Goal: Information Seeking & Learning: Learn about a topic

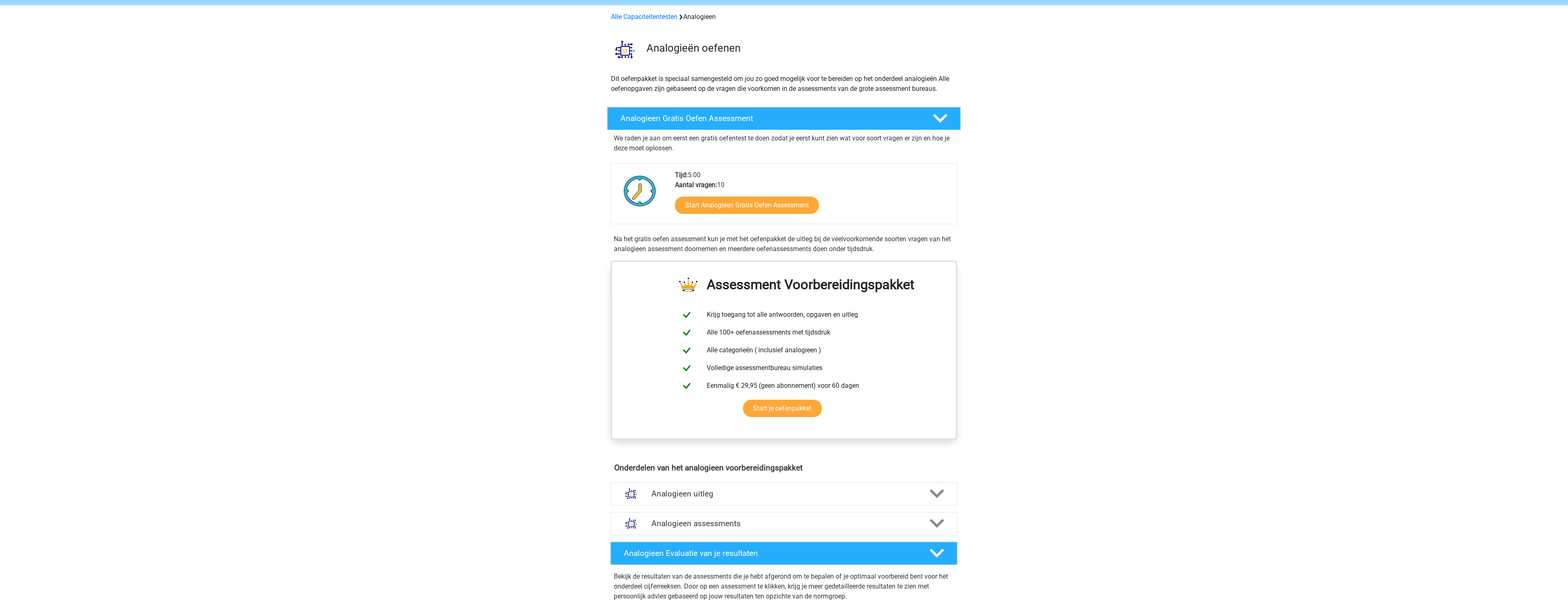
scroll to position [46, 0]
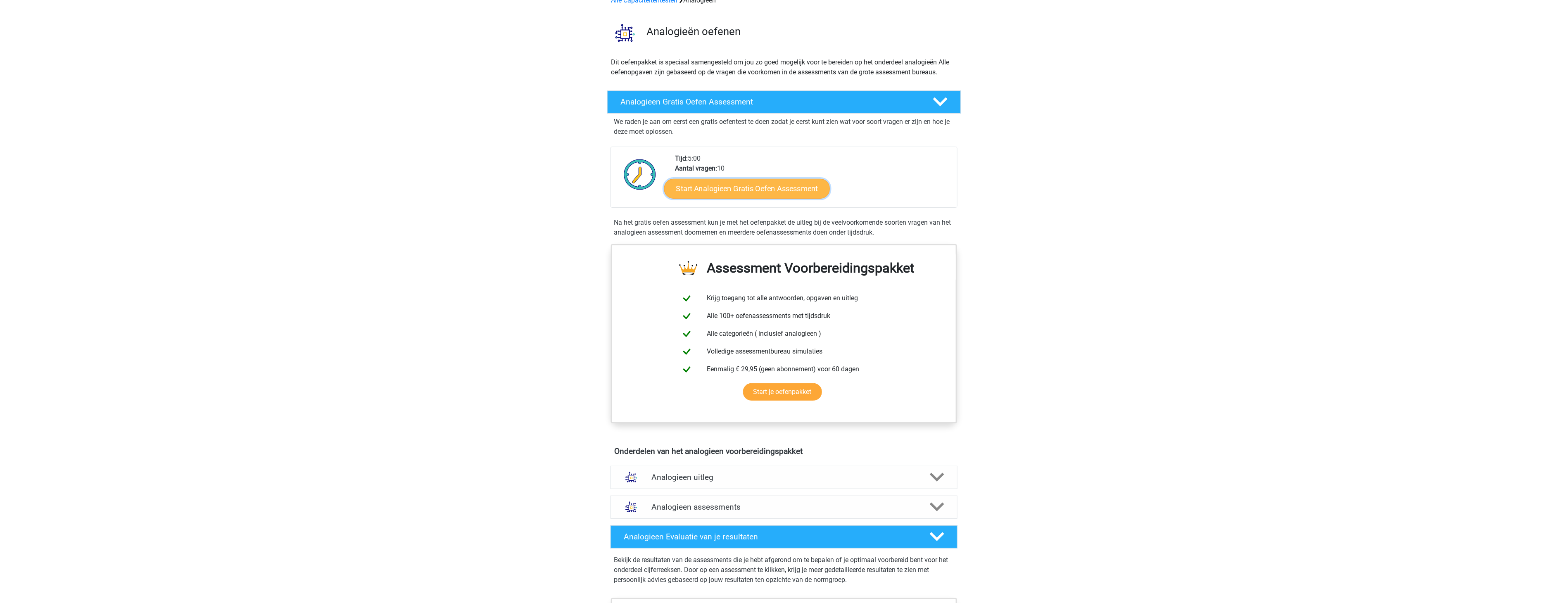
click at [762, 196] on link "Start Analogieen Gratis Oefen Assessment" at bounding box center [747, 188] width 165 height 20
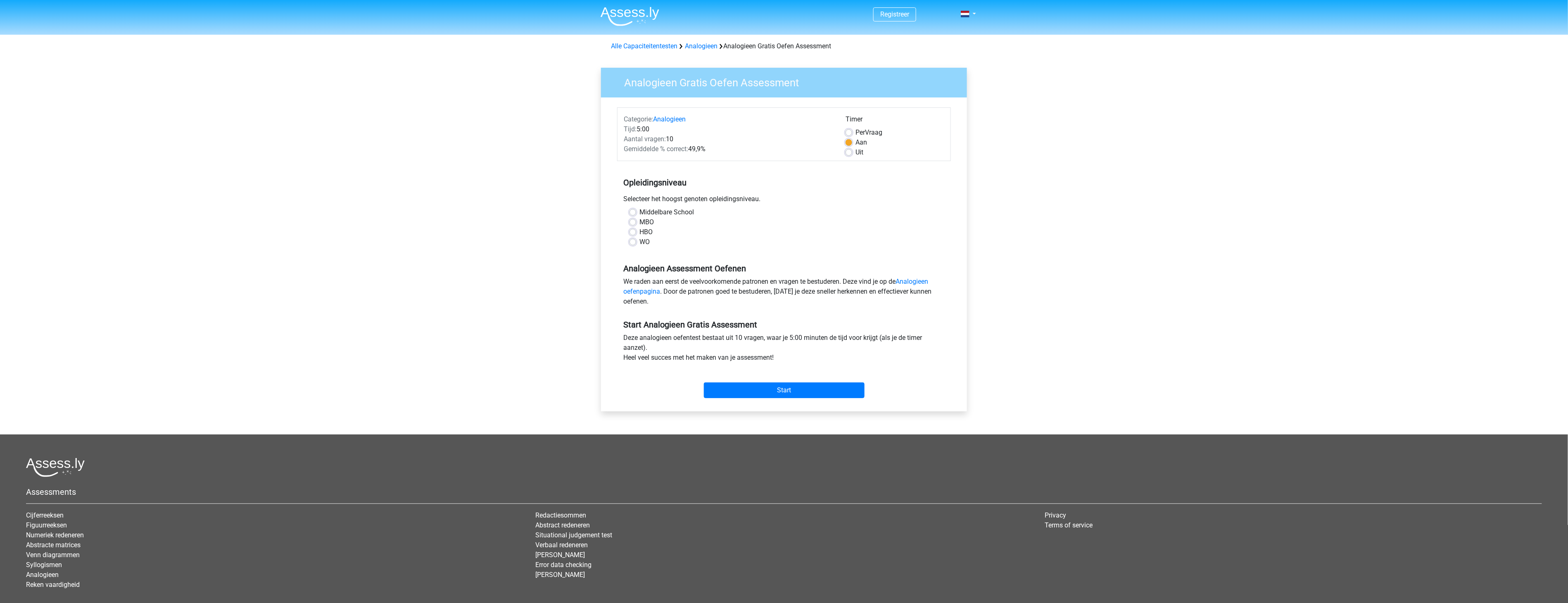
click at [639, 239] on label "WO" at bounding box center [644, 242] width 10 height 10
click at [634, 239] on input "WO" at bounding box center [633, 241] width 7 height 8
radio input "true"
click at [774, 391] on input "Start" at bounding box center [784, 390] width 161 height 16
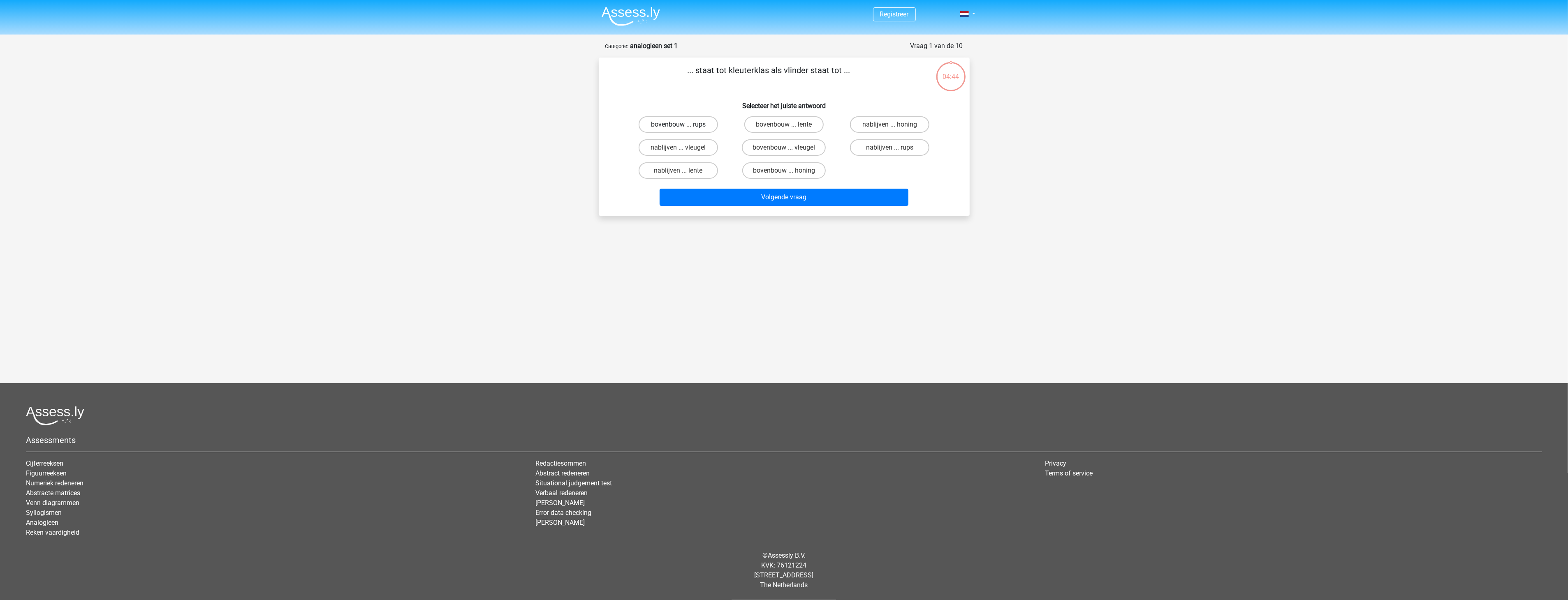
click at [678, 116] on label "bovenbouw ... rups" at bounding box center [678, 125] width 80 height 17
click at [678, 125] on input "bovenbouw ... rups" at bounding box center [681, 128] width 6 height 6
radio input "true"
click at [784, 196] on button "Volgende vraag" at bounding box center [784, 197] width 249 height 18
click at [875, 155] on label "portemonnee ... onwettig" at bounding box center [890, 157] width 93 height 17
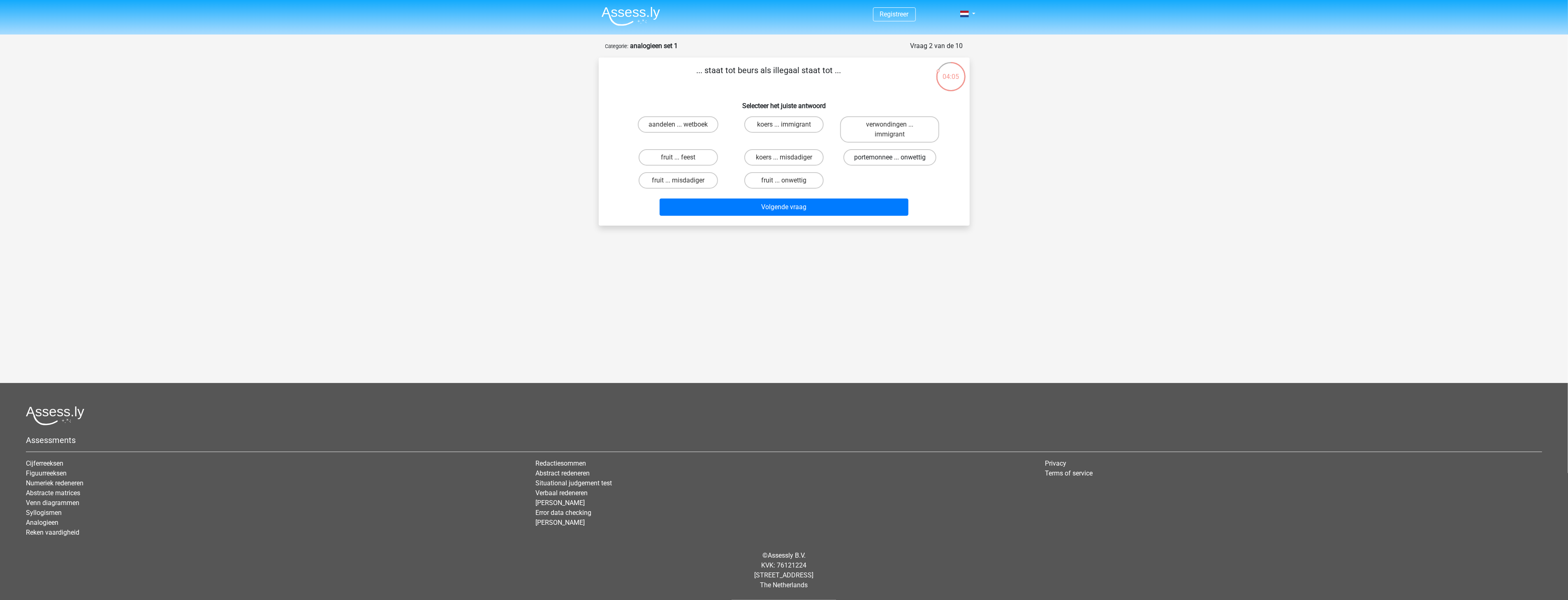
click at [890, 157] on input "portemonnee ... onwettig" at bounding box center [893, 160] width 6 height 6
radio input "true"
click at [806, 152] on label "koers ... misdadiger" at bounding box center [784, 157] width 80 height 17
click at [789, 157] on input "koers ... misdadiger" at bounding box center [786, 160] width 6 height 6
radio input "true"
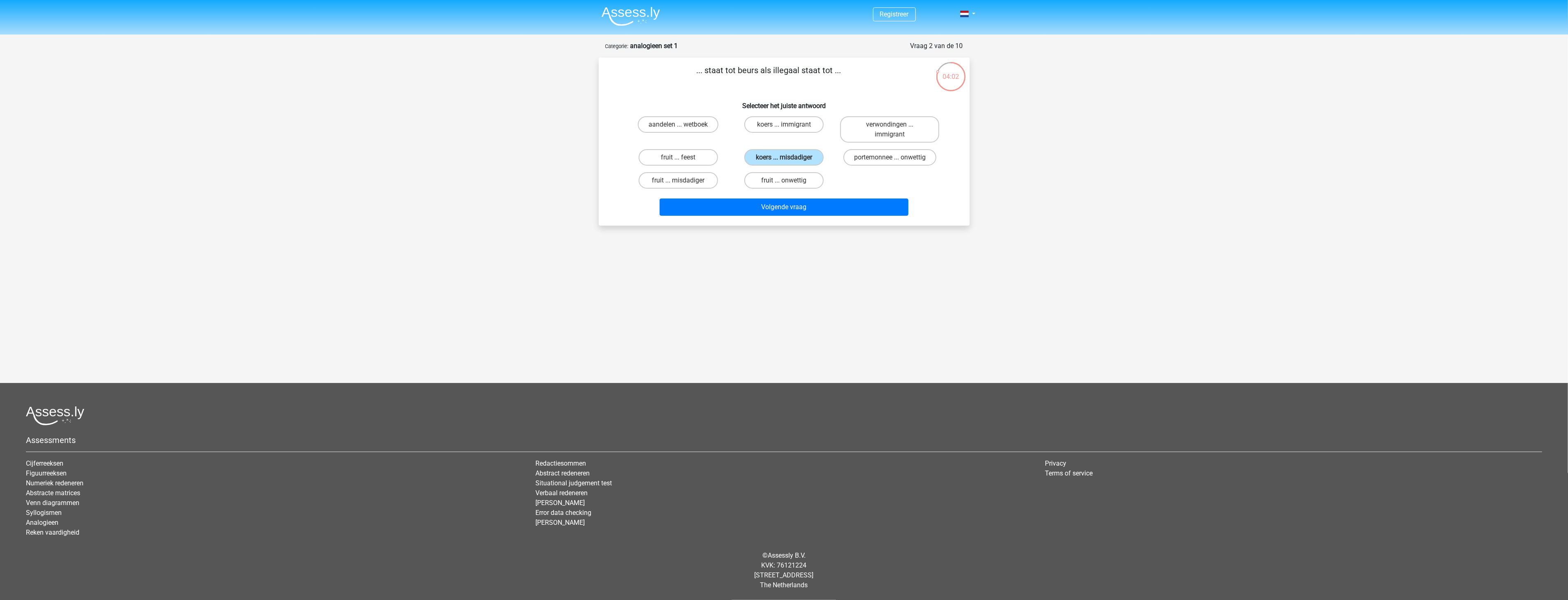
click at [728, 142] on div "koers ... misdadiger" at bounding box center [678, 129] width 99 height 26
click at [778, 154] on label "koers ... misdadiger" at bounding box center [784, 157] width 80 height 17
click at [784, 157] on input "koers ... misdadiger" at bounding box center [786, 160] width 6 height 6
drag, startPoint x: 734, startPoint y: 146, endPoint x: 768, endPoint y: 150, distance: 34.2
click at [735, 146] on div "koers ... misdadiger" at bounding box center [784, 157] width 105 height 23
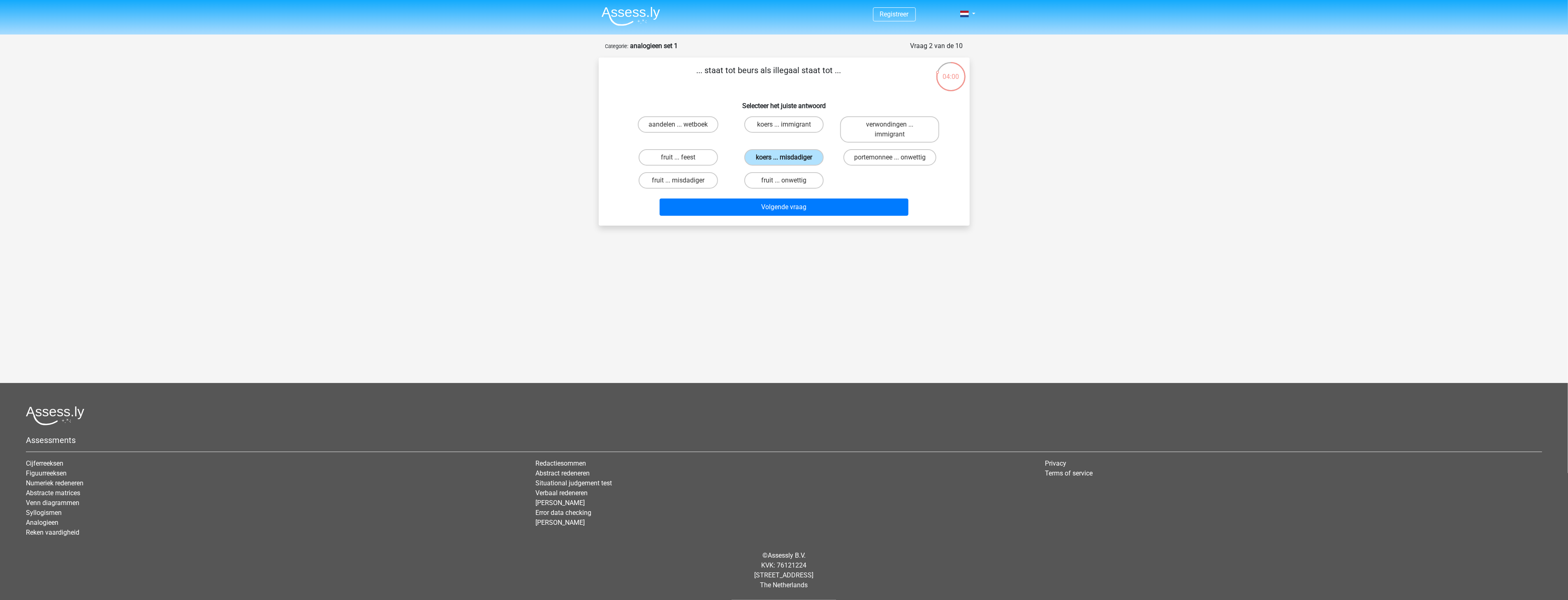
drag, startPoint x: 771, startPoint y: 153, endPoint x: 774, endPoint y: 153, distance: 3.0
click at [772, 153] on label "koers ... misdadiger" at bounding box center [784, 157] width 80 height 17
click at [784, 157] on input "koers ... misdadiger" at bounding box center [786, 160] width 6 height 6
click at [756, 208] on button "Volgende vraag" at bounding box center [784, 207] width 249 height 18
click at [772, 124] on label "rots ... verhitting" at bounding box center [784, 125] width 80 height 17
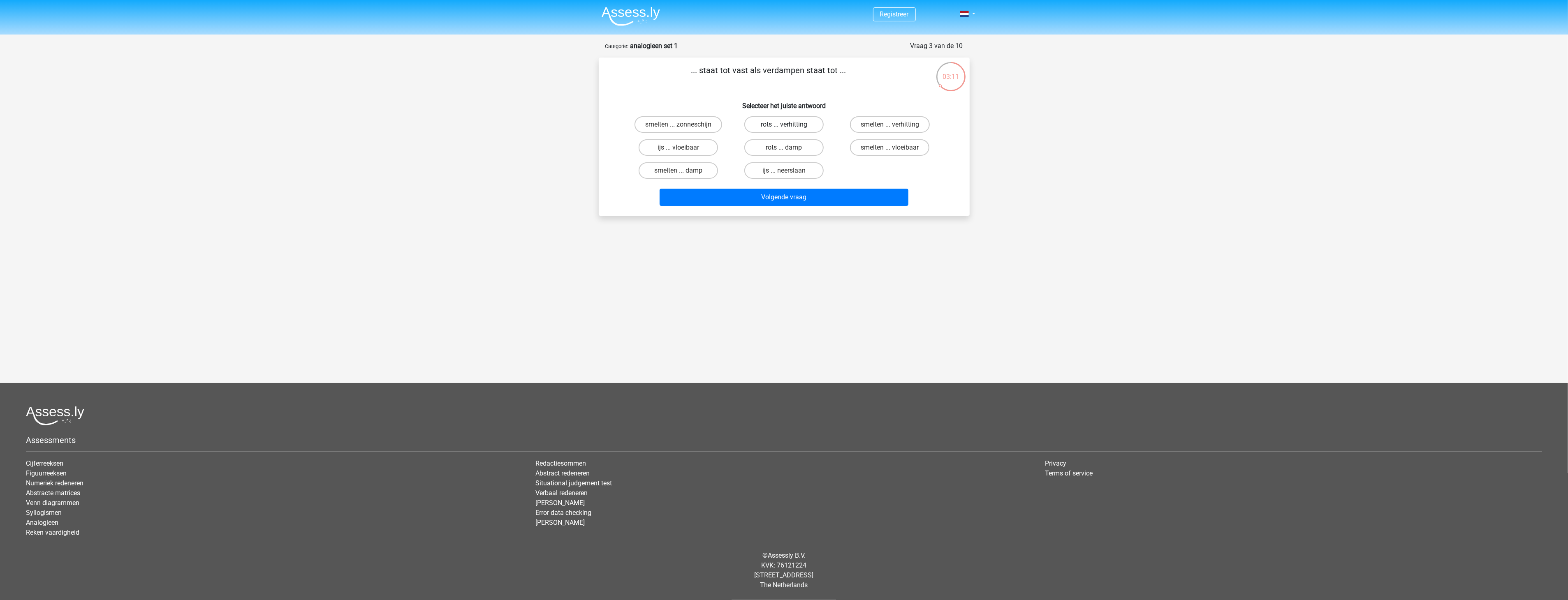
click at [784, 125] on input "rots ... verhitting" at bounding box center [786, 128] width 6 height 6
radio input "true"
click at [783, 197] on button "Volgende vraag" at bounding box center [784, 197] width 249 height 18
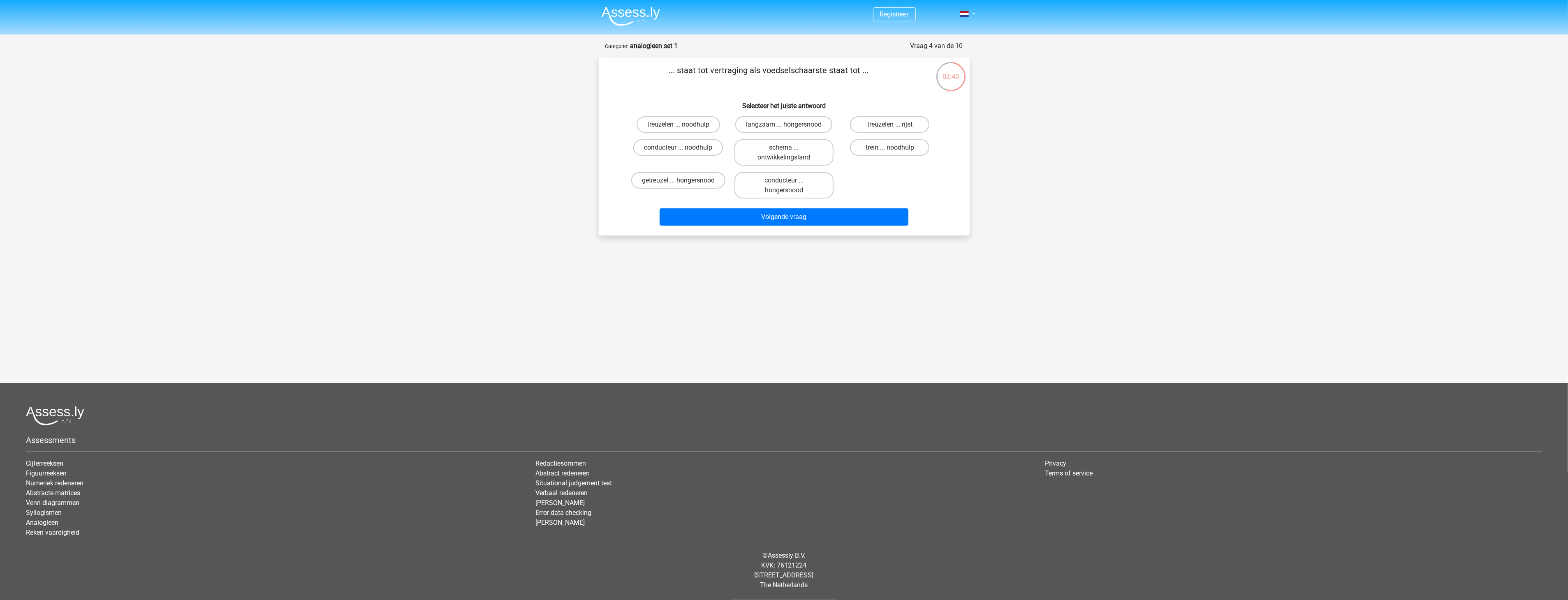
click at [708, 181] on label "getreuzel ... hongersnood" at bounding box center [678, 180] width 94 height 17
click at [684, 181] on input "getreuzel ... hongersnood" at bounding box center [681, 183] width 6 height 6
radio input "true"
click at [778, 214] on button "Volgende vraag" at bounding box center [784, 216] width 249 height 18
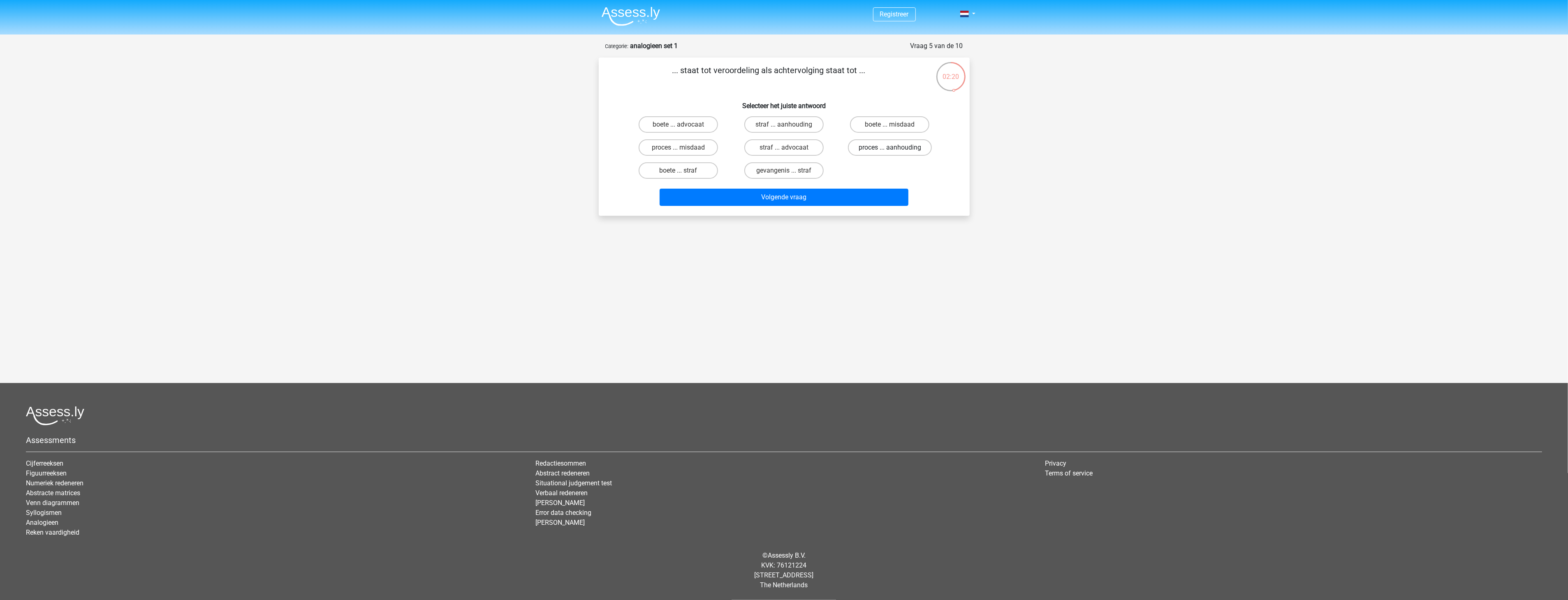
click at [877, 148] on label "proces ... aanhouding" at bounding box center [890, 148] width 84 height 17
click at [890, 148] on input "proces ... aanhouding" at bounding box center [893, 151] width 6 height 6
radio input "true"
click at [816, 198] on button "Volgende vraag" at bounding box center [784, 197] width 249 height 18
click at [879, 146] on label "duif ... wijsheid" at bounding box center [890, 148] width 80 height 17
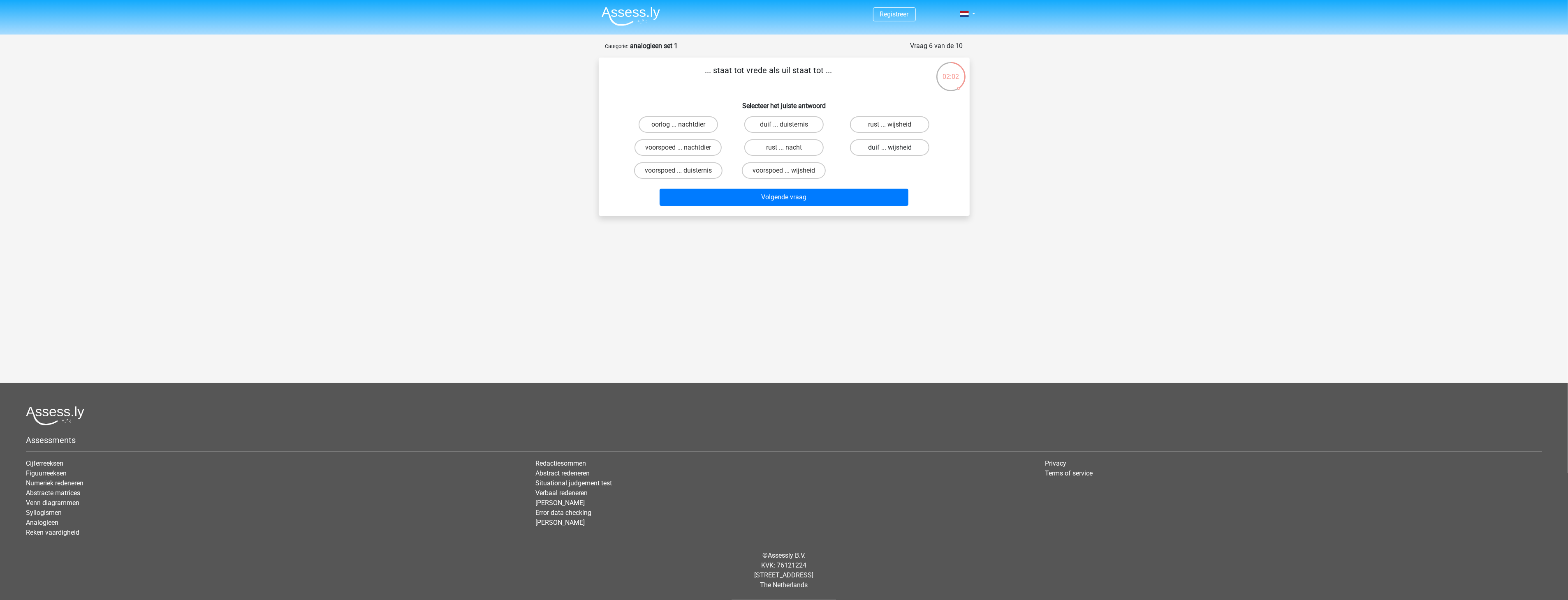
click at [890, 148] on input "duif ... wijsheid" at bounding box center [893, 151] width 6 height 6
radio input "true"
click at [812, 189] on button "Volgende vraag" at bounding box center [784, 197] width 249 height 18
drag, startPoint x: 885, startPoint y: 126, endPoint x: 879, endPoint y: 133, distance: 9.2
click at [886, 126] on label "ademen ... schubben" at bounding box center [890, 125] width 81 height 17
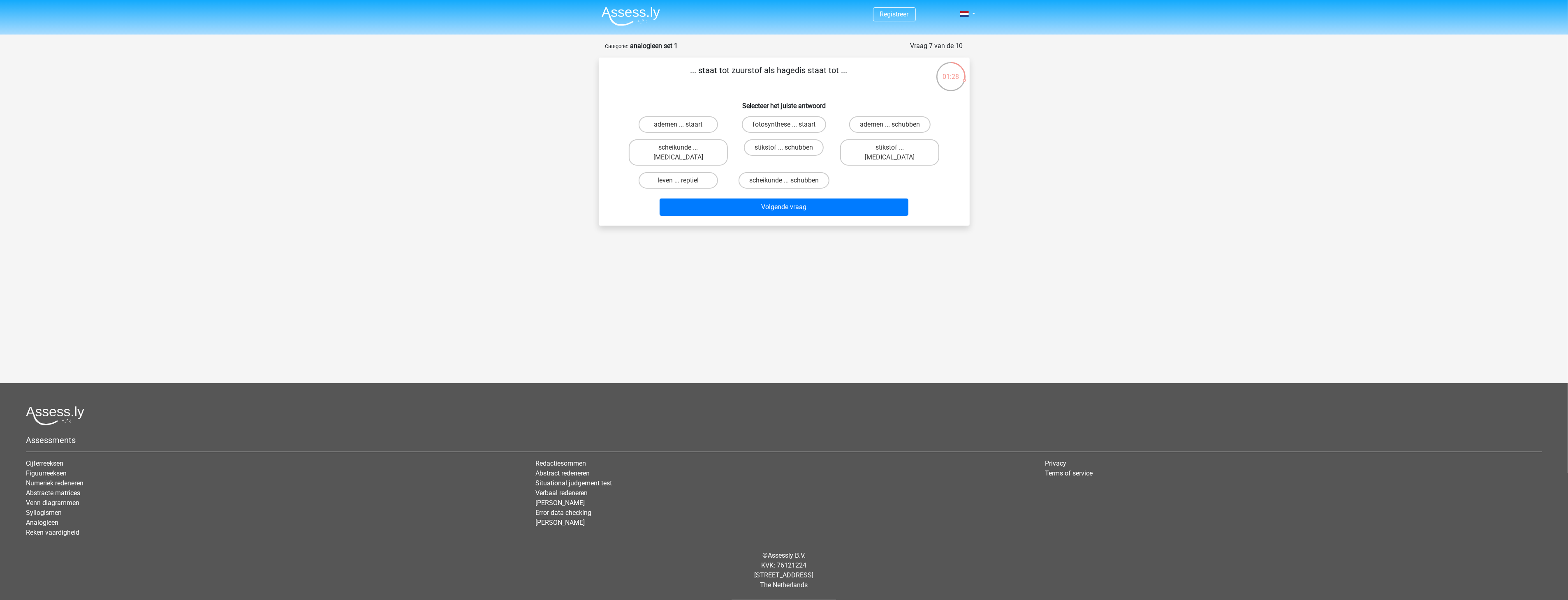
click at [890, 126] on input "ademen ... schubben" at bounding box center [893, 128] width 6 height 6
radio input "true"
click at [699, 125] on label "ademen ... staart" at bounding box center [678, 125] width 80 height 17
click at [684, 125] on input "ademen ... staart" at bounding box center [681, 128] width 6 height 6
radio input "true"
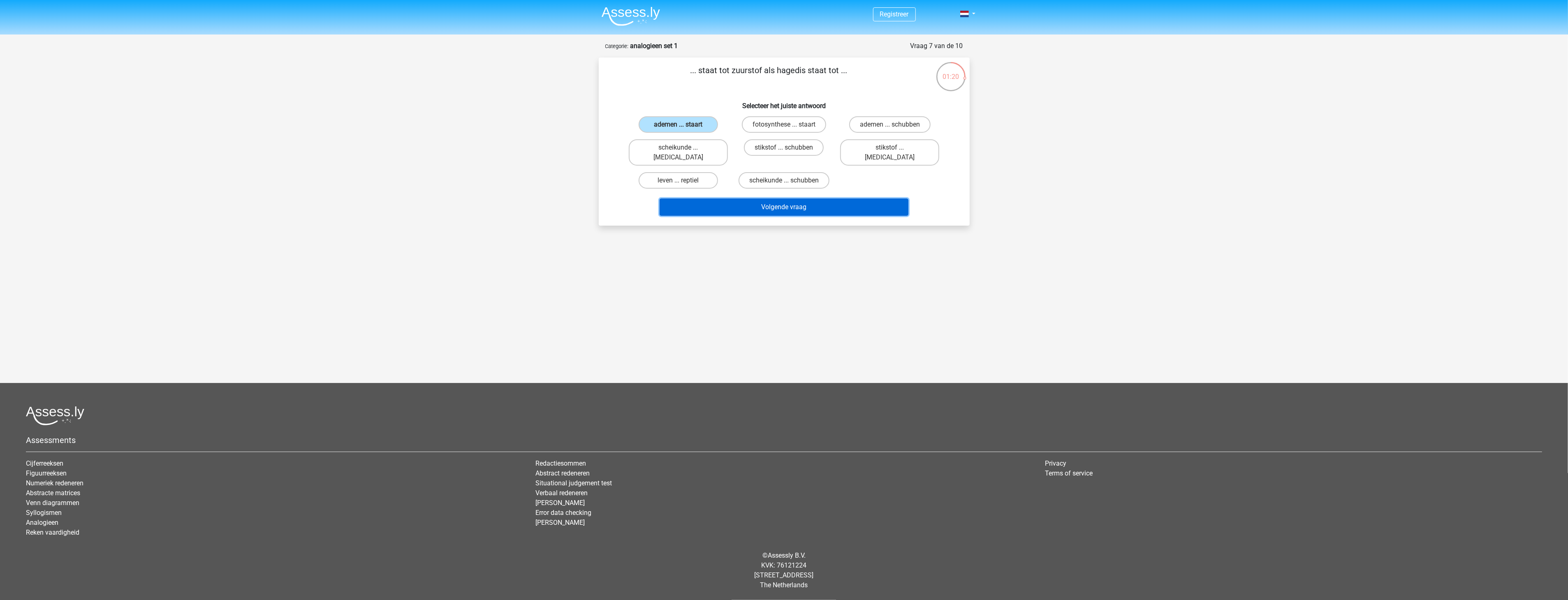
click at [750, 199] on button "Volgende vraag" at bounding box center [784, 207] width 249 height 18
click at [728, 122] on div "overgewicht ... heerlijk" at bounding box center [678, 125] width 99 height 17
click at [802, 126] on label "overgewicht ... heerlijk" at bounding box center [784, 125] width 85 height 17
click at [789, 126] on input "overgewicht ... heerlijk" at bounding box center [786, 128] width 6 height 6
radio input "true"
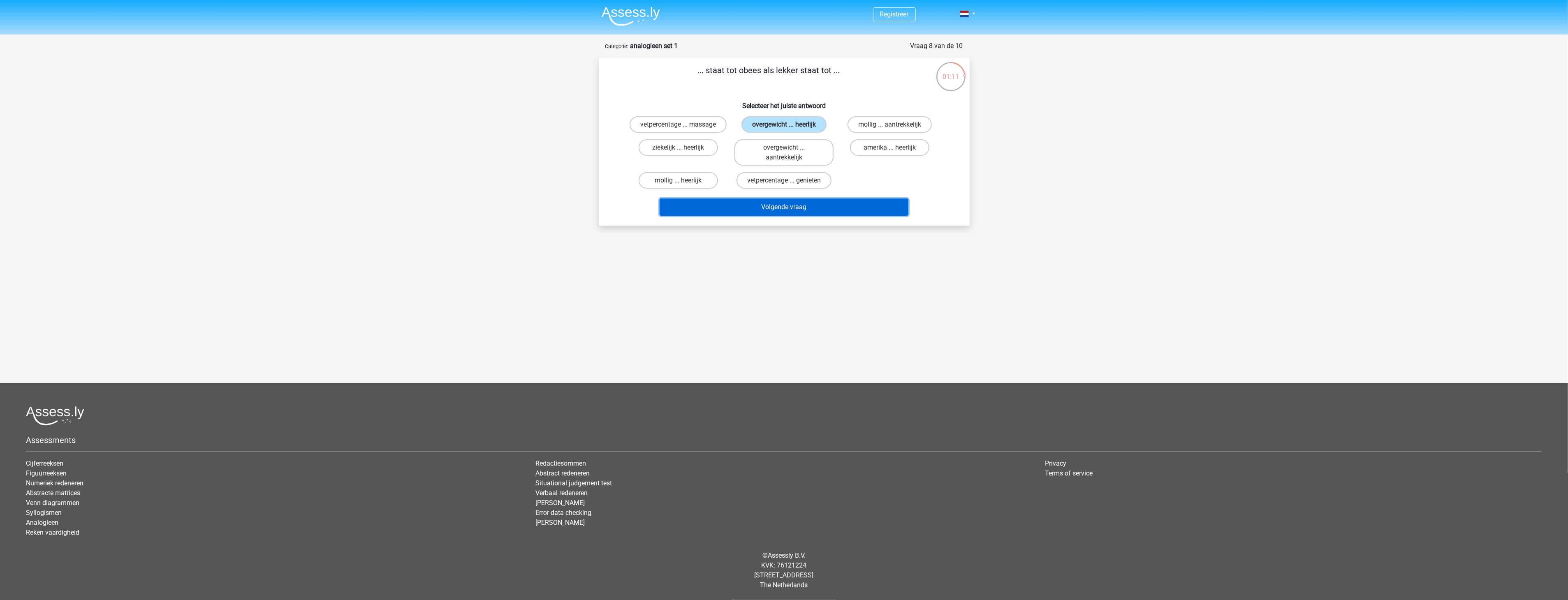
click at [803, 202] on button "Volgende vraag" at bounding box center [784, 207] width 249 height 18
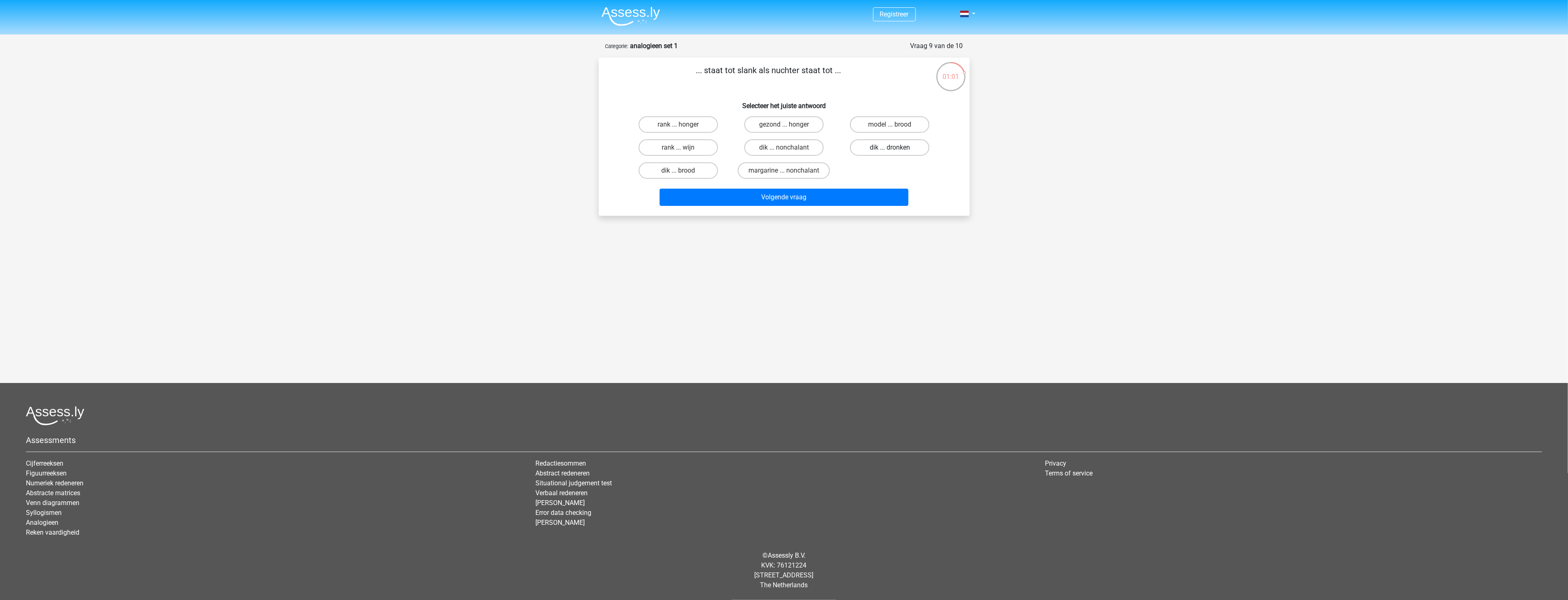
click at [881, 146] on label "dik ... dronken" at bounding box center [890, 148] width 80 height 17
click at [890, 148] on input "dik ... dronken" at bounding box center [893, 151] width 6 height 6
radio input "true"
click at [783, 197] on button "Volgende vraag" at bounding box center [784, 197] width 249 height 18
click at [710, 148] on label "marmer ... staal" at bounding box center [678, 148] width 80 height 17
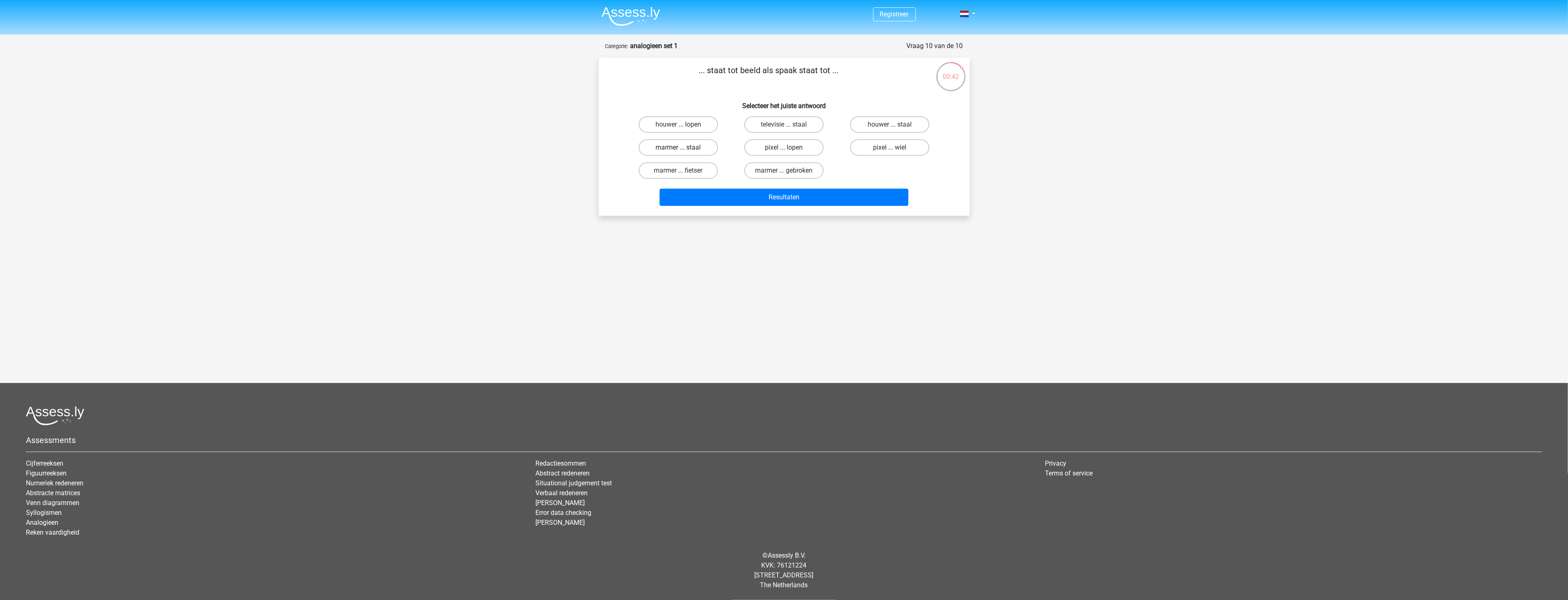
click at [684, 148] on input "marmer ... staal" at bounding box center [681, 151] width 6 height 6
radio input "true"
click at [742, 191] on button "Resultaten" at bounding box center [784, 197] width 249 height 18
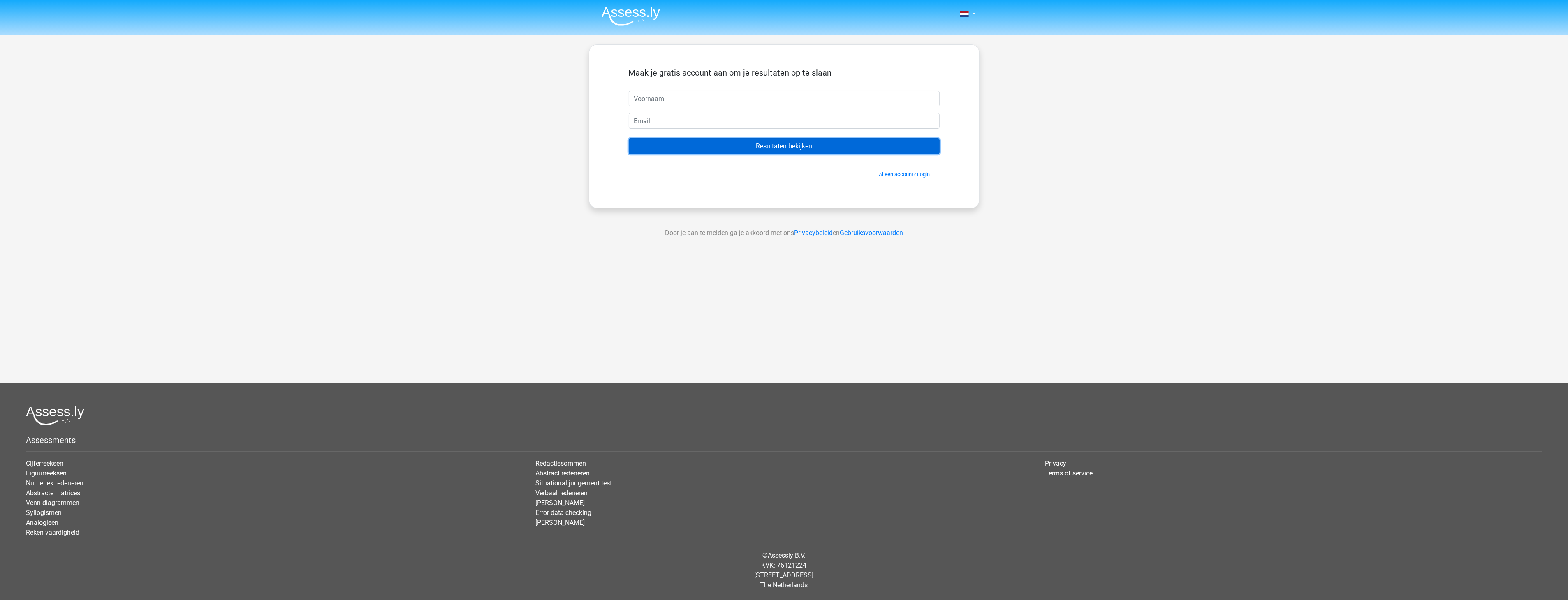
click at [780, 145] on input "Resultaten bekijken" at bounding box center [784, 146] width 311 height 16
